Goal: Task Accomplishment & Management: Check status

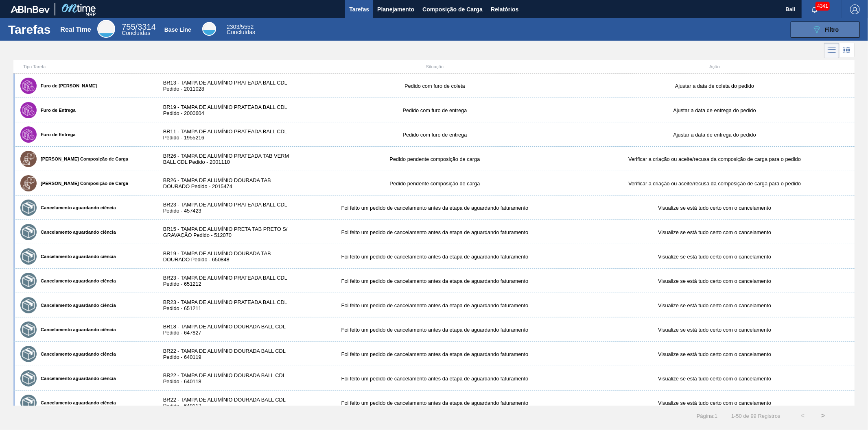
click at [829, 28] on span "Filtro" at bounding box center [831, 29] width 14 height 7
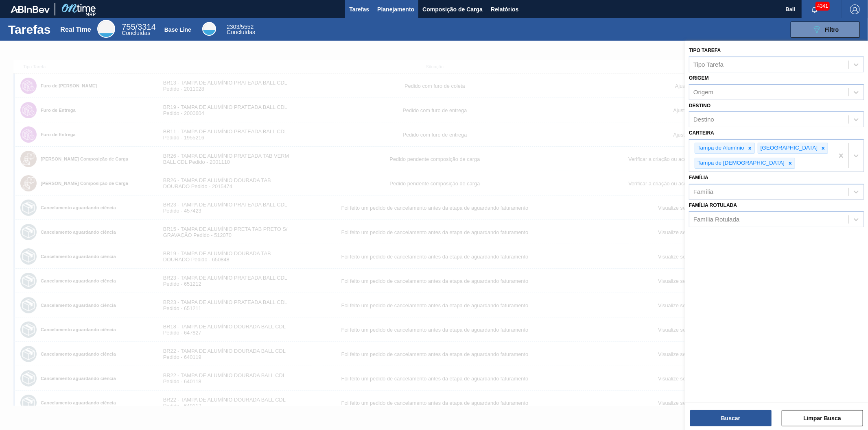
click at [396, 4] on span "Planejamento" at bounding box center [395, 9] width 37 height 10
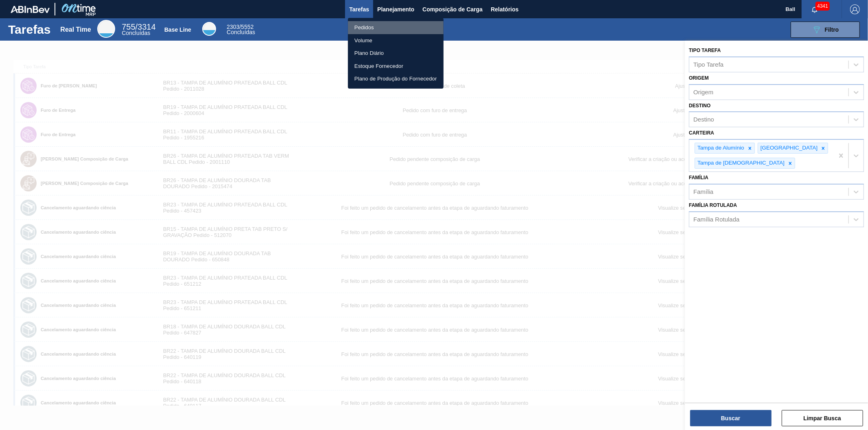
click at [378, 27] on li "Pedidos" at bounding box center [396, 27] width 96 height 13
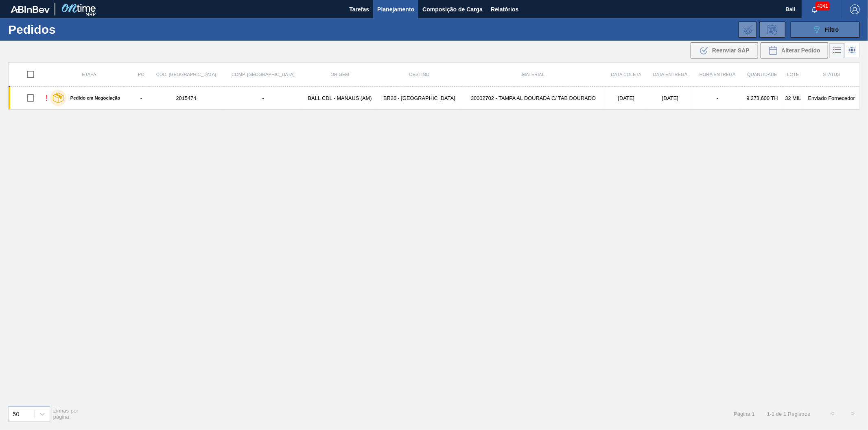
click at [818, 28] on icon "089F7B8B-B2A5-4AFE-B5C0-19BA573D28AC" at bounding box center [816, 30] width 10 height 10
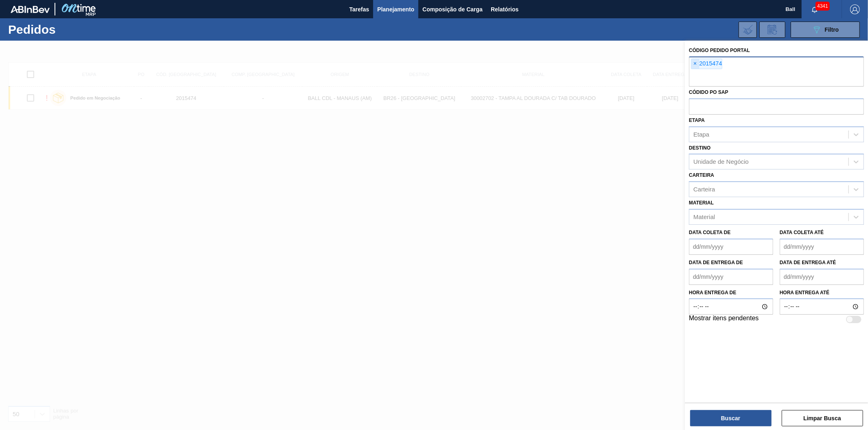
click at [696, 62] on span "×" at bounding box center [695, 64] width 8 height 10
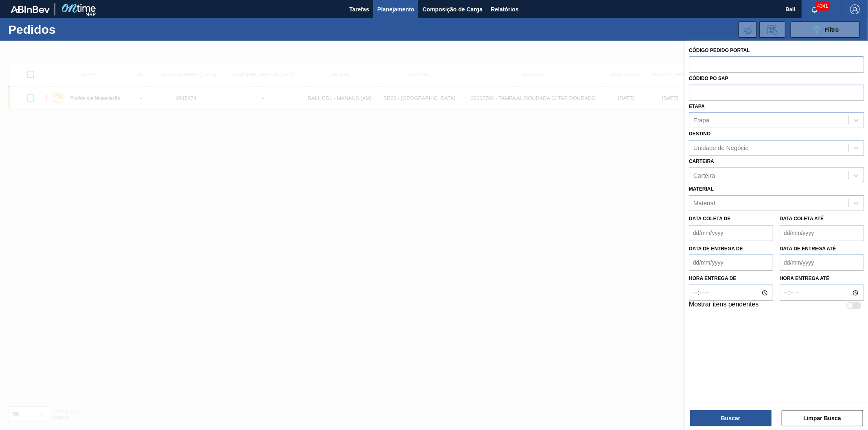
paste input "2015486"
type input "2015486"
click at [696, 62] on input "2015486" at bounding box center [776, 64] width 175 height 15
click at [731, 64] on input "2015486" at bounding box center [776, 64] width 175 height 15
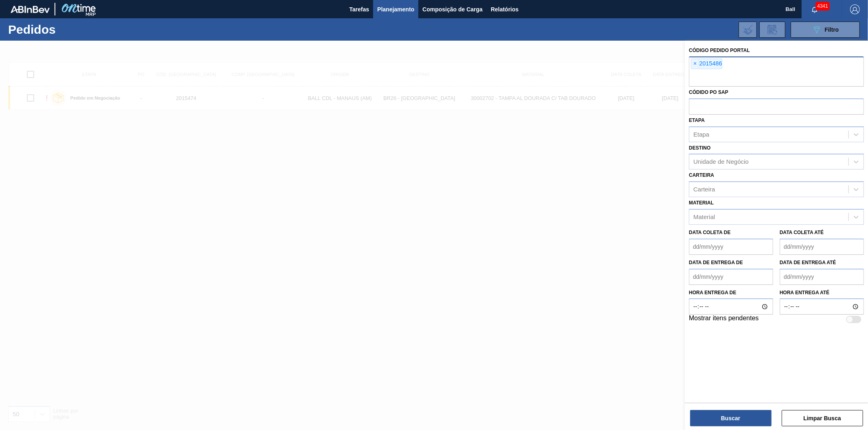
paste input "2015486"
type input "2015485"
click at [737, 423] on button "Buscar" at bounding box center [730, 418] width 81 height 16
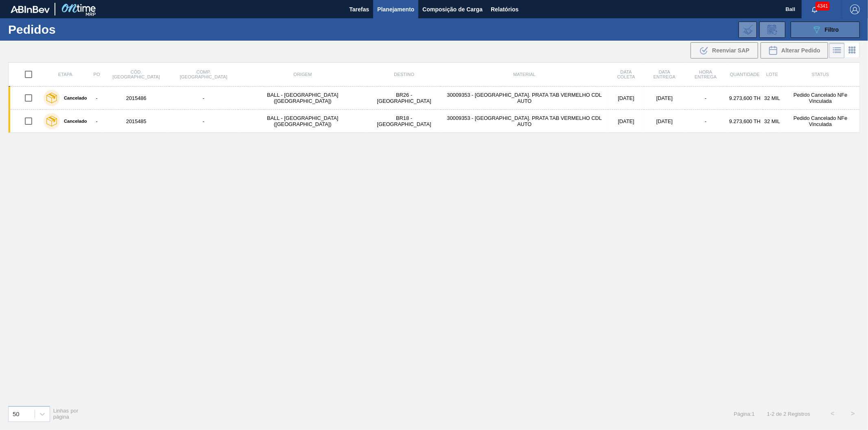
click at [836, 32] on span "Filtro" at bounding box center [831, 29] width 14 height 7
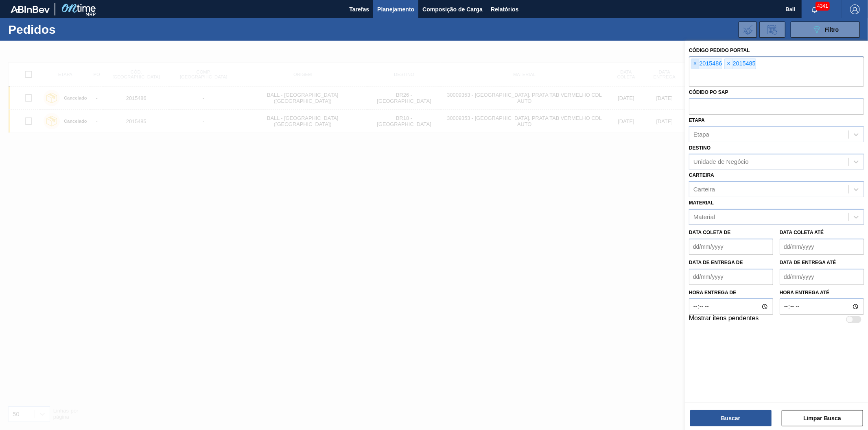
click at [694, 64] on span "×" at bounding box center [695, 64] width 8 height 10
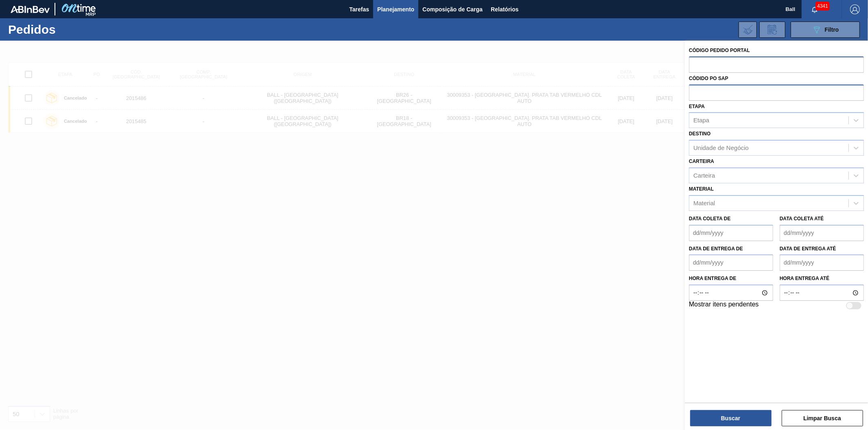
click at [696, 88] on input "text" at bounding box center [776, 92] width 175 height 15
paste input "5800341893"
type input "5800341893"
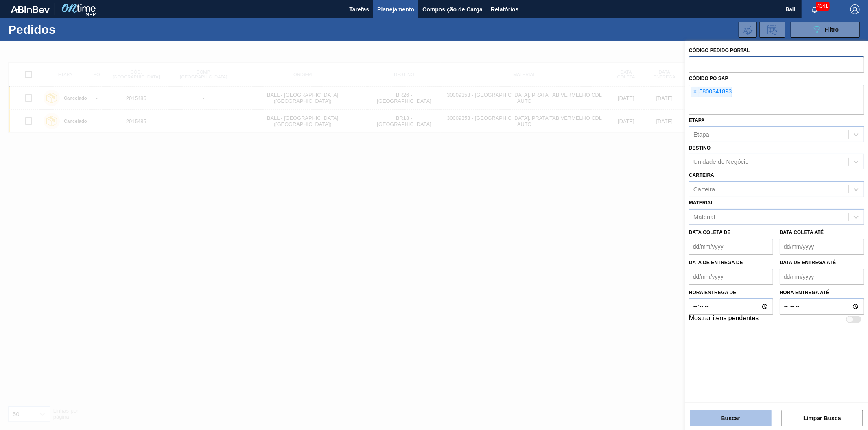
click at [741, 416] on button "Buscar" at bounding box center [730, 418] width 81 height 16
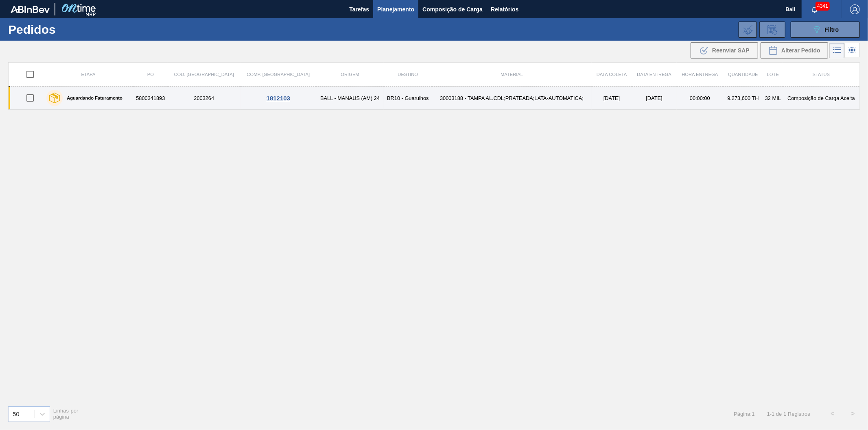
click at [521, 95] on td "30003188 - TAMPA AL.CDL;PRATEADA;LATA-AUTOMATICA;" at bounding box center [511, 98] width 159 height 23
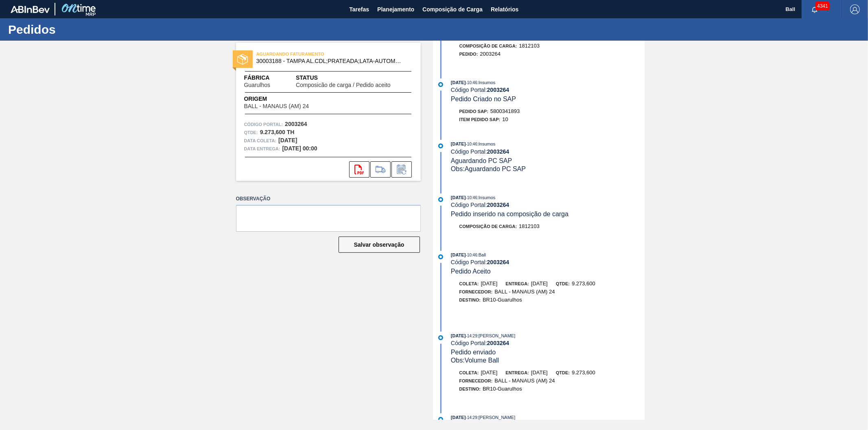
scroll to position [80, 0]
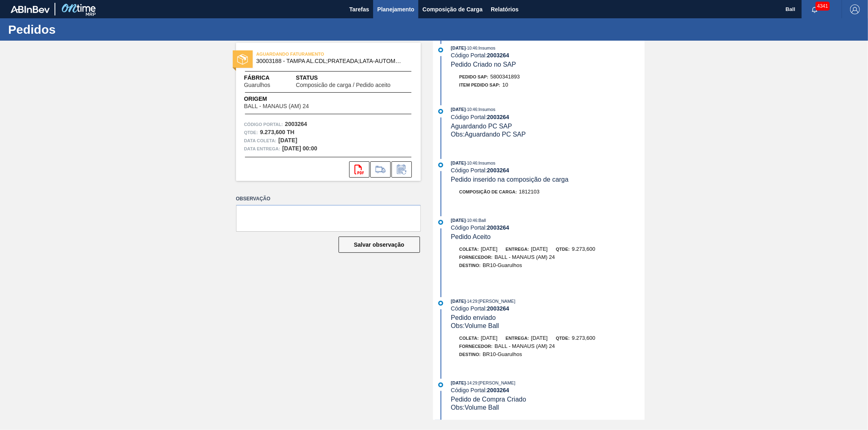
click at [389, 9] on span "Planejamento" at bounding box center [395, 9] width 37 height 10
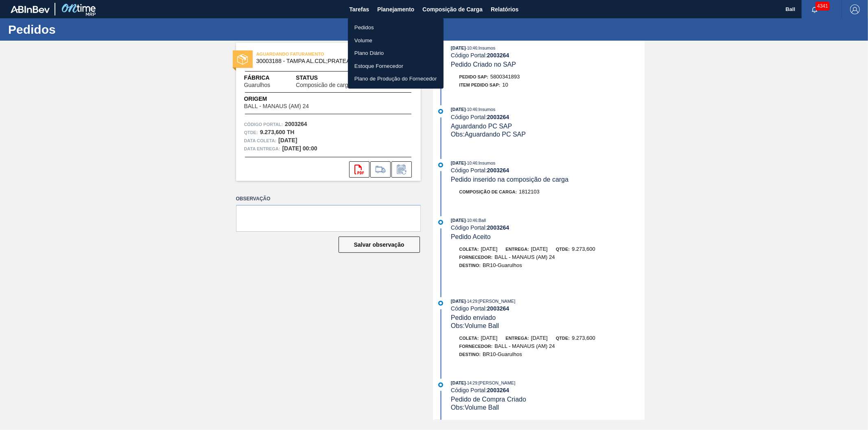
click at [377, 27] on li "Pedidos" at bounding box center [396, 27] width 96 height 13
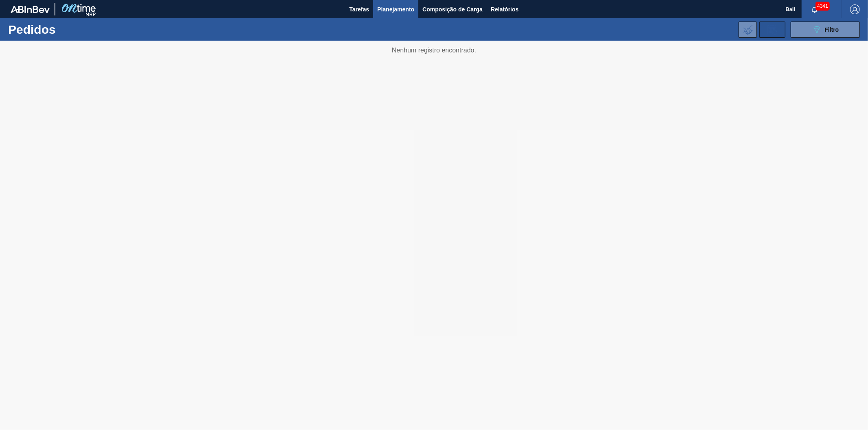
click at [771, 33] on icon at bounding box center [771, 30] width 6 height 5
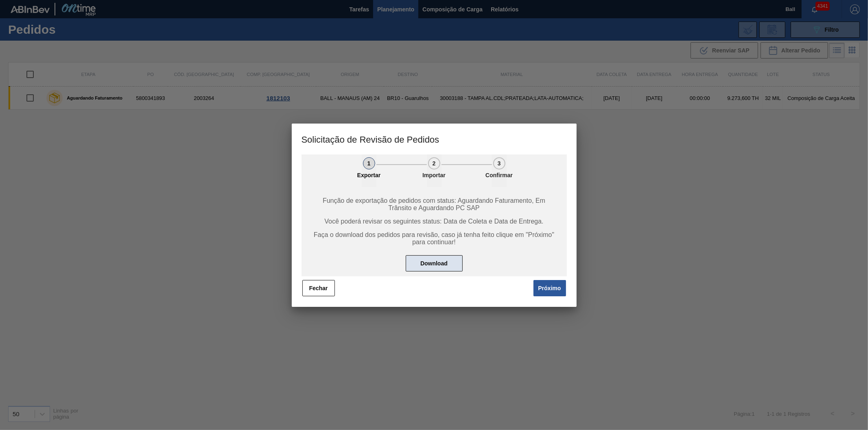
click at [442, 265] on button "Download" at bounding box center [434, 263] width 57 height 16
click at [554, 289] on button "Próximo" at bounding box center [549, 288] width 33 height 16
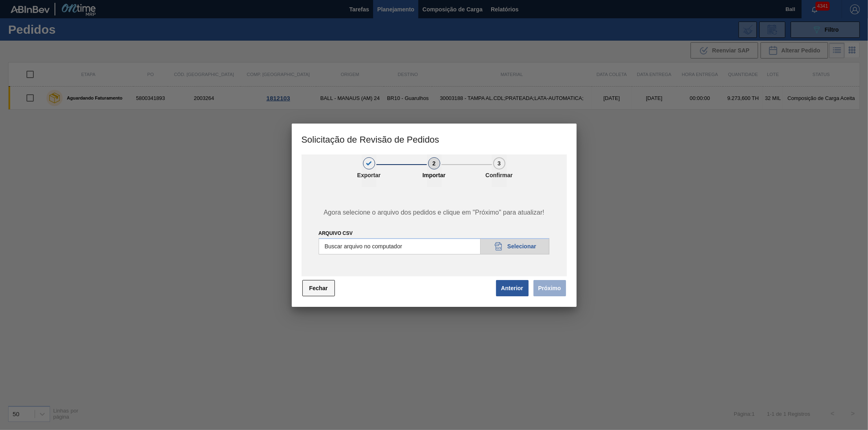
click at [320, 290] on button "Fechar" at bounding box center [318, 288] width 33 height 16
